Goal: Transaction & Acquisition: Purchase product/service

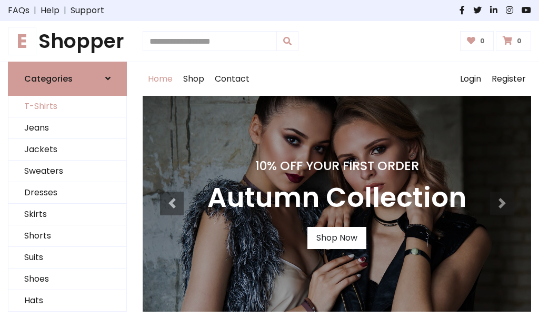
click at [67, 106] on link "T-Shirts" at bounding box center [67, 107] width 118 height 22
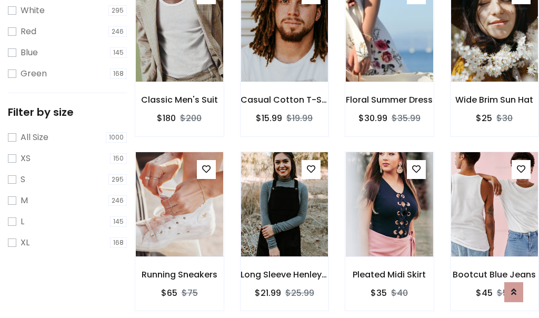
scroll to position [19, 0]
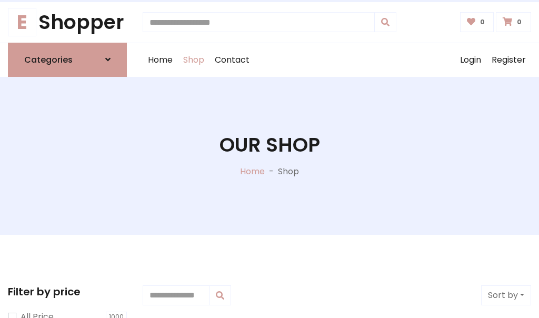
click at [270, 155] on h1 "Our Shop" at bounding box center [270, 145] width 101 height 24
click at [337, 60] on div "Home Shop Contact Log out Login Register" at bounding box center [337, 60] width 389 height 34
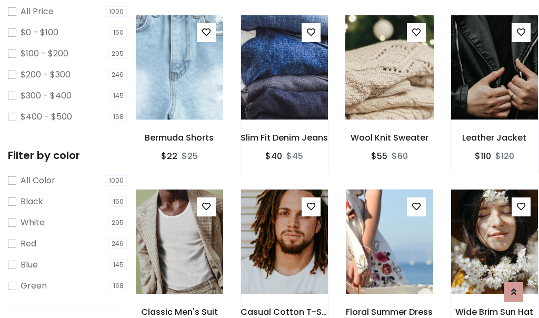
click at [389, 86] on img at bounding box center [389, 67] width 105 height 253
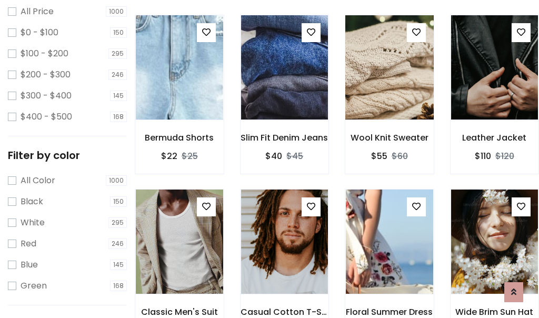
scroll to position [305, 0]
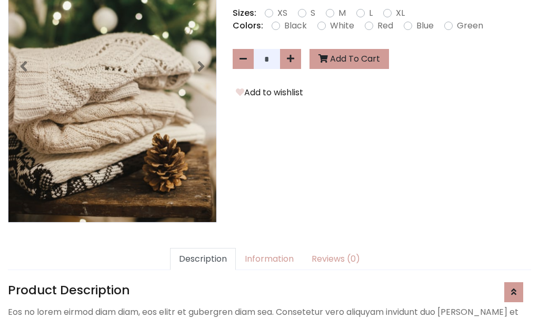
scroll to position [258, 0]
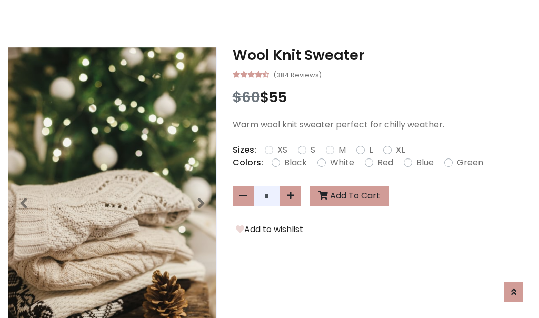
click at [382, 55] on h3 "Wool Knit Sweater" at bounding box center [382, 55] width 299 height 17
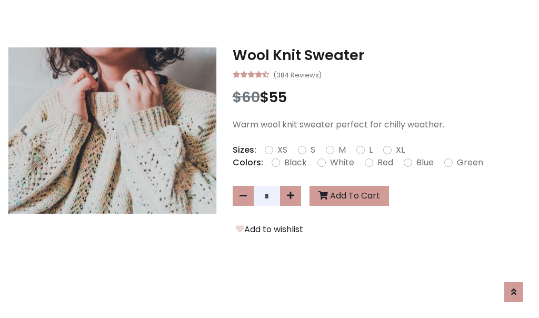
click at [382, 55] on h3 "Wool Knit Sweater" at bounding box center [382, 55] width 299 height 17
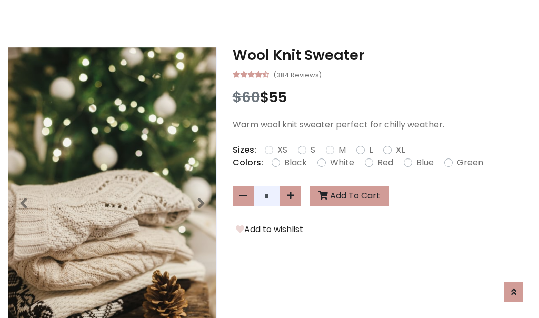
click at [382, 55] on h3 "Wool Knit Sweater" at bounding box center [382, 55] width 299 height 17
